Goal: Find specific page/section: Find specific page/section

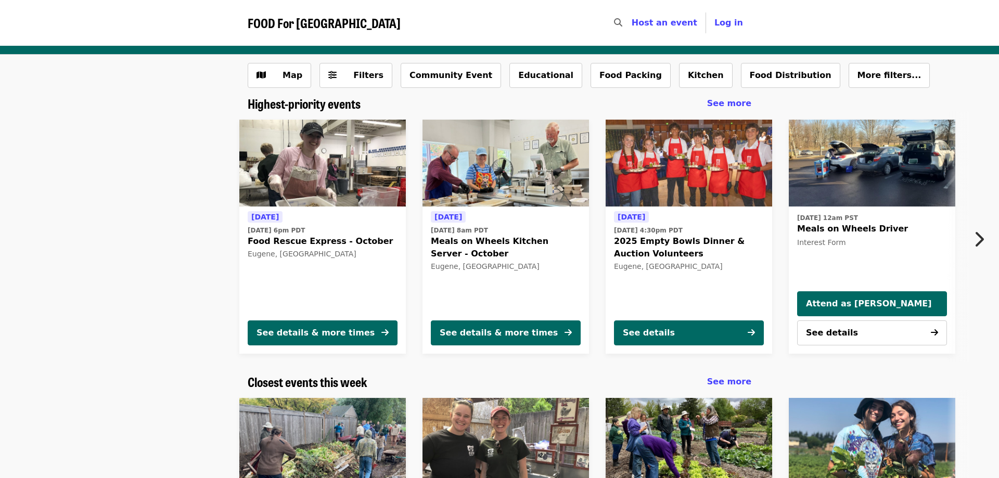
click at [719, 108] on span "See more" at bounding box center [729, 103] width 44 height 10
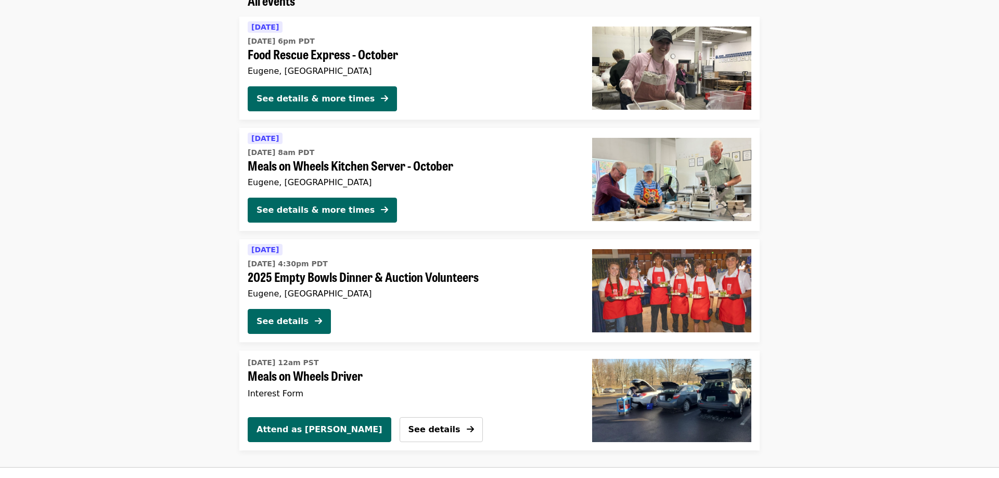
scroll to position [120, 0]
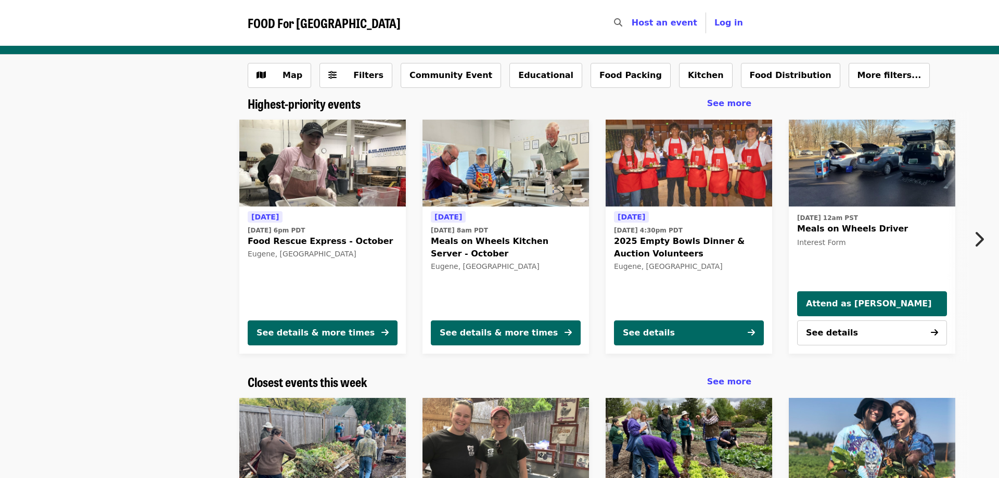
click at [114, 277] on div "Today Tue, Oct 7 @ 6pm PDT Food Rescue Express - October Eugene, OR See details…" at bounding box center [495, 236] width 928 height 251
click at [745, 76] on button "Food Distribution" at bounding box center [790, 75] width 99 height 25
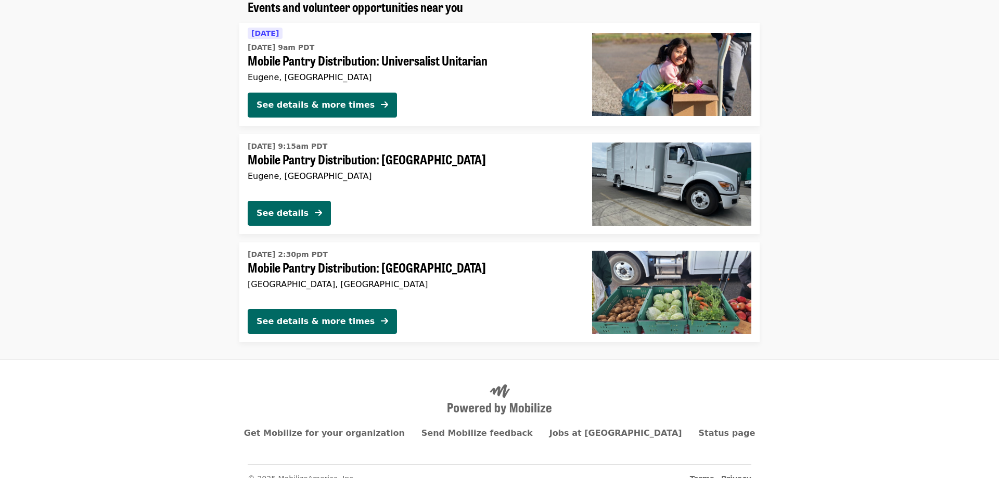
scroll to position [111, 0]
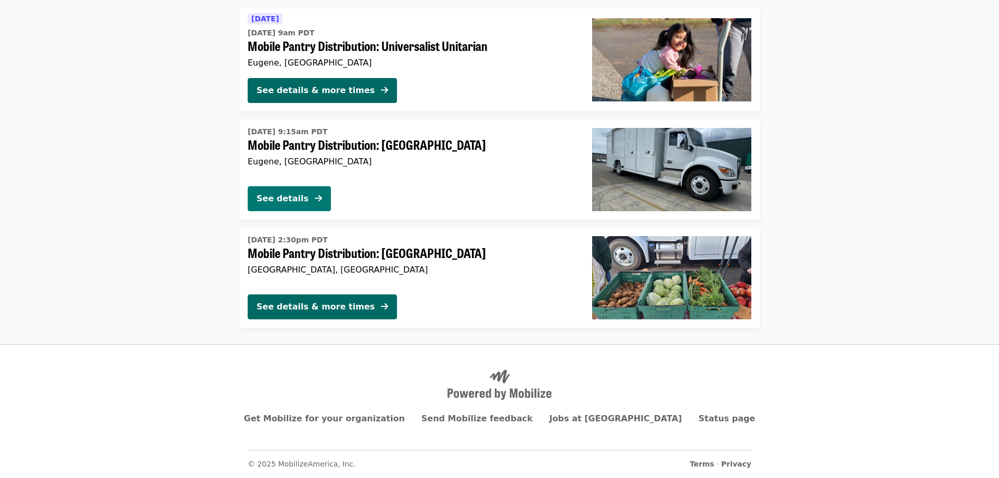
click at [279, 199] on div "See details" at bounding box center [283, 199] width 52 height 12
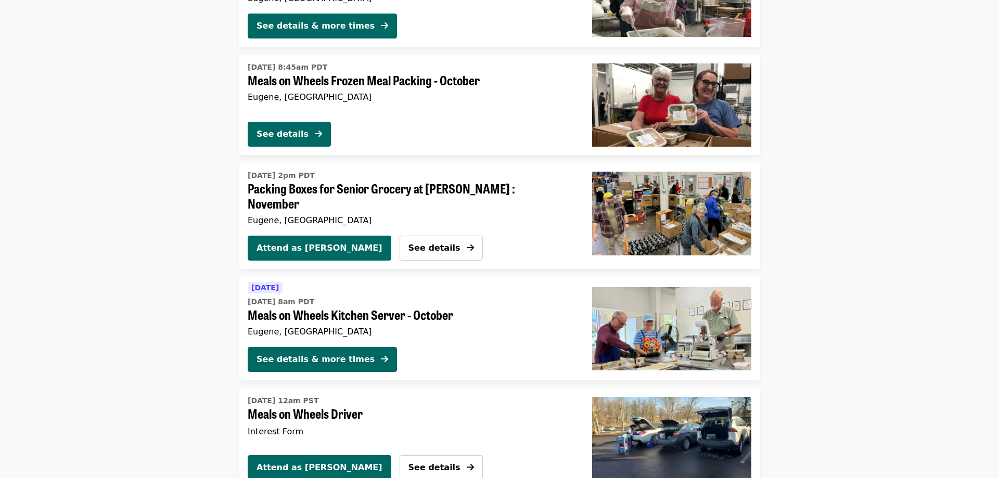
scroll to position [1911, 0]
